Goal: Information Seeking & Learning: Learn about a topic

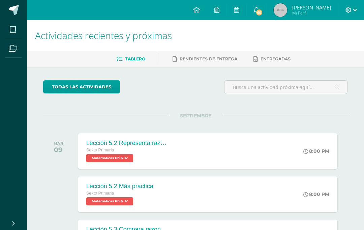
click at [106, 81] on link "todas las Actividades" at bounding box center [81, 86] width 77 height 13
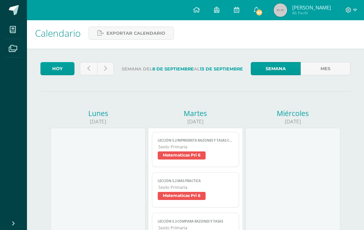
scroll to position [2, 0]
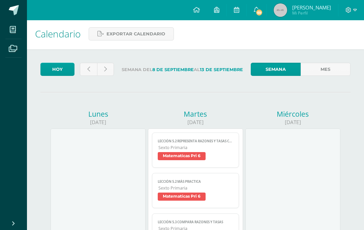
click at [88, 72] on icon at bounding box center [88, 69] width 3 height 6
click at [336, 73] on link "Mes" at bounding box center [326, 69] width 50 height 13
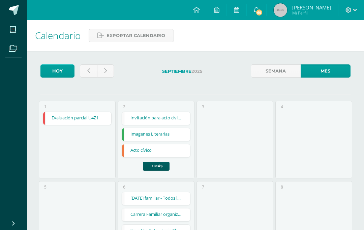
click at [91, 69] on link at bounding box center [88, 70] width 17 height 13
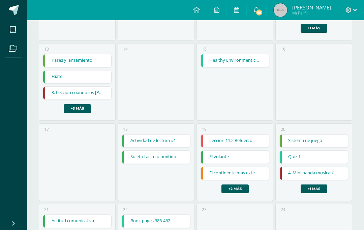
scroll to position [251, 0]
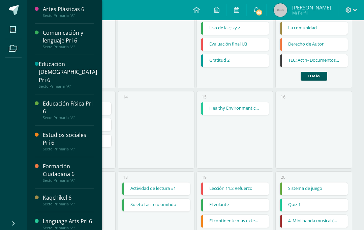
click at [16, 32] on icon at bounding box center [13, 29] width 6 height 7
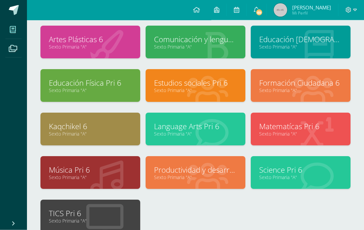
scroll to position [39, 0]
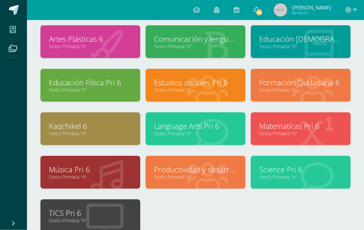
click at [321, 132] on link "Sexto Primaria "A"" at bounding box center [301, 134] width 83 height 6
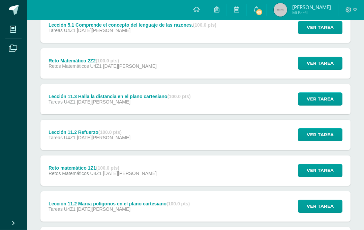
scroll to position [279, 0]
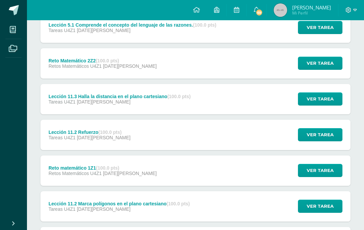
click at [318, 166] on span "Ver tarea" at bounding box center [320, 170] width 27 height 12
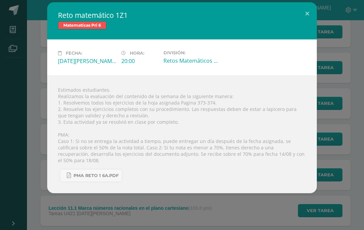
scroll to position [318, 0]
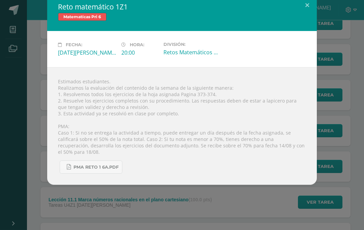
click at [74, 169] on span "PMA Reto 1 6A.pdf" at bounding box center [96, 167] width 45 height 5
